Goal: Use online tool/utility: Utilize a website feature to perform a specific function

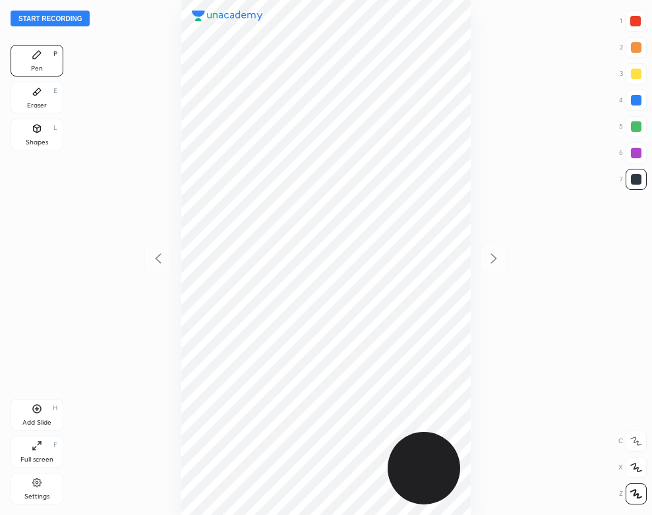
scroll to position [515, 441]
click at [45, 491] on div "Settings" at bounding box center [37, 489] width 53 height 32
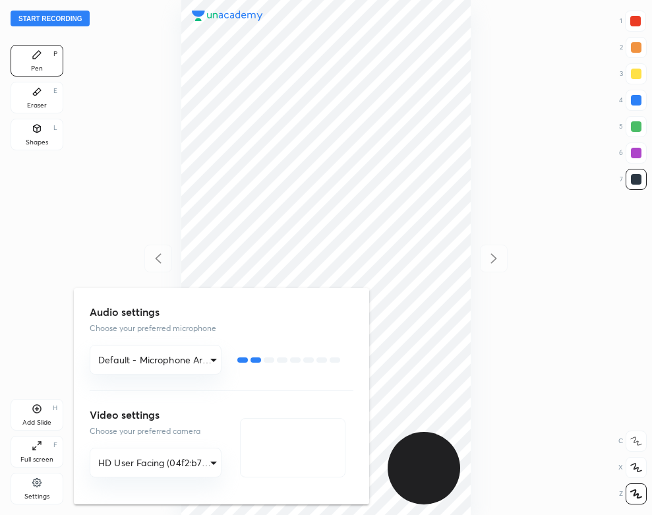
click at [135, 168] on div at bounding box center [326, 257] width 652 height 515
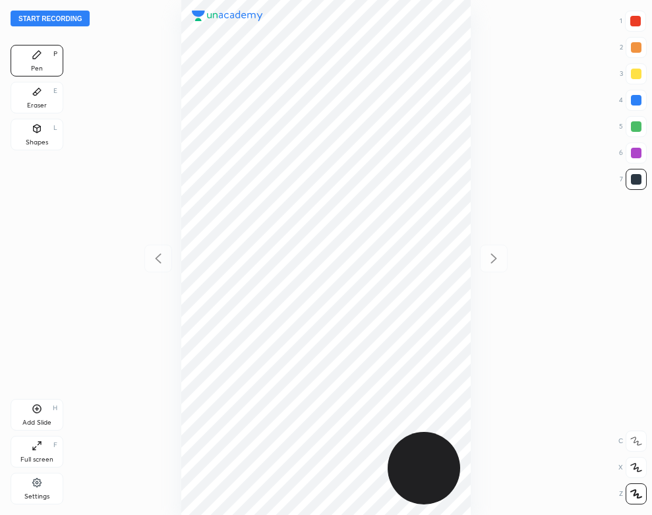
click at [79, 20] on button "Start recording" at bounding box center [50, 19] width 79 height 16
click at [48, 104] on div "Eraser E" at bounding box center [37, 98] width 53 height 32
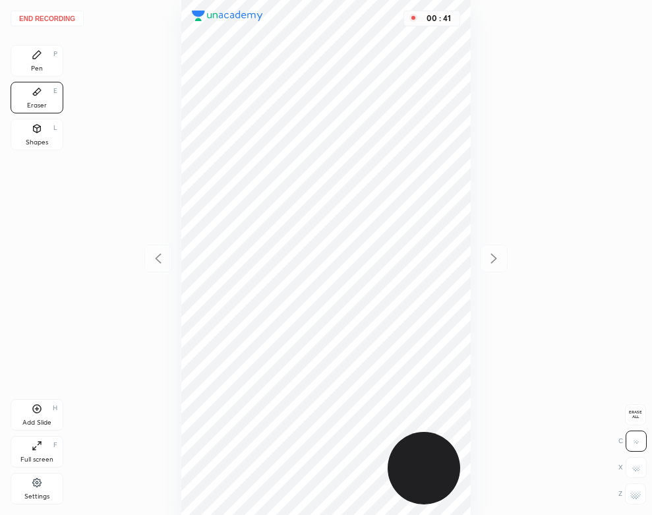
click at [44, 70] on div "Pen P" at bounding box center [37, 61] width 53 height 32
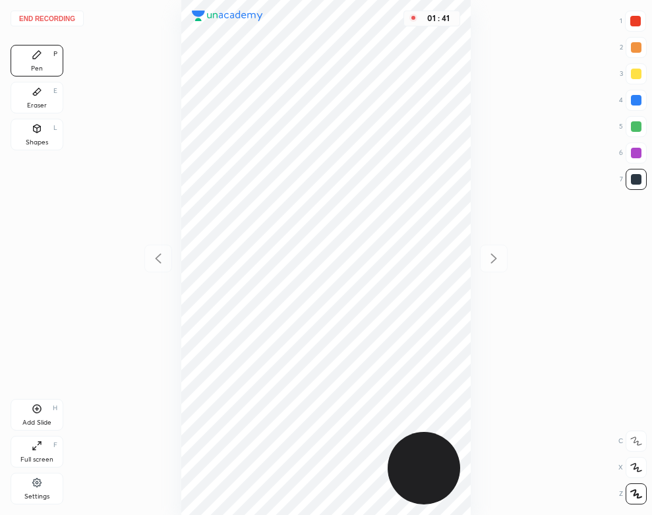
click at [40, 416] on div "Add Slide H" at bounding box center [37, 415] width 53 height 32
click at [63, 17] on button "End recording" at bounding box center [47, 19] width 73 height 16
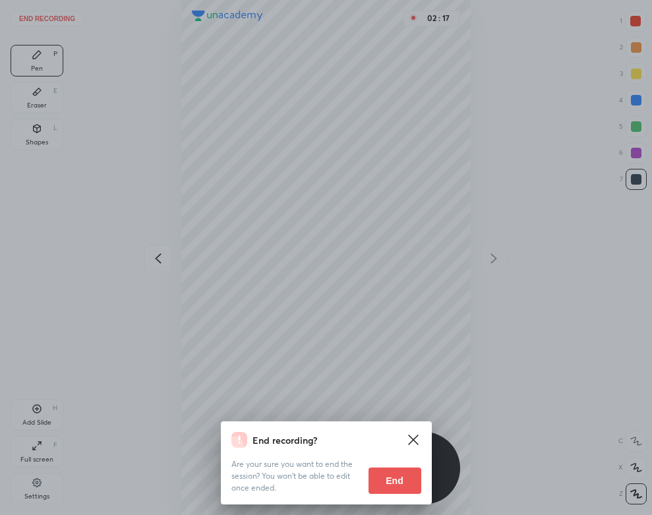
click at [396, 495] on div "End recording? Are your sure you want to end the session? You won’t be able to …" at bounding box center [326, 462] width 211 height 83
click at [394, 475] on button "End" at bounding box center [395, 481] width 53 height 26
